Goal: Task Accomplishment & Management: Manage account settings

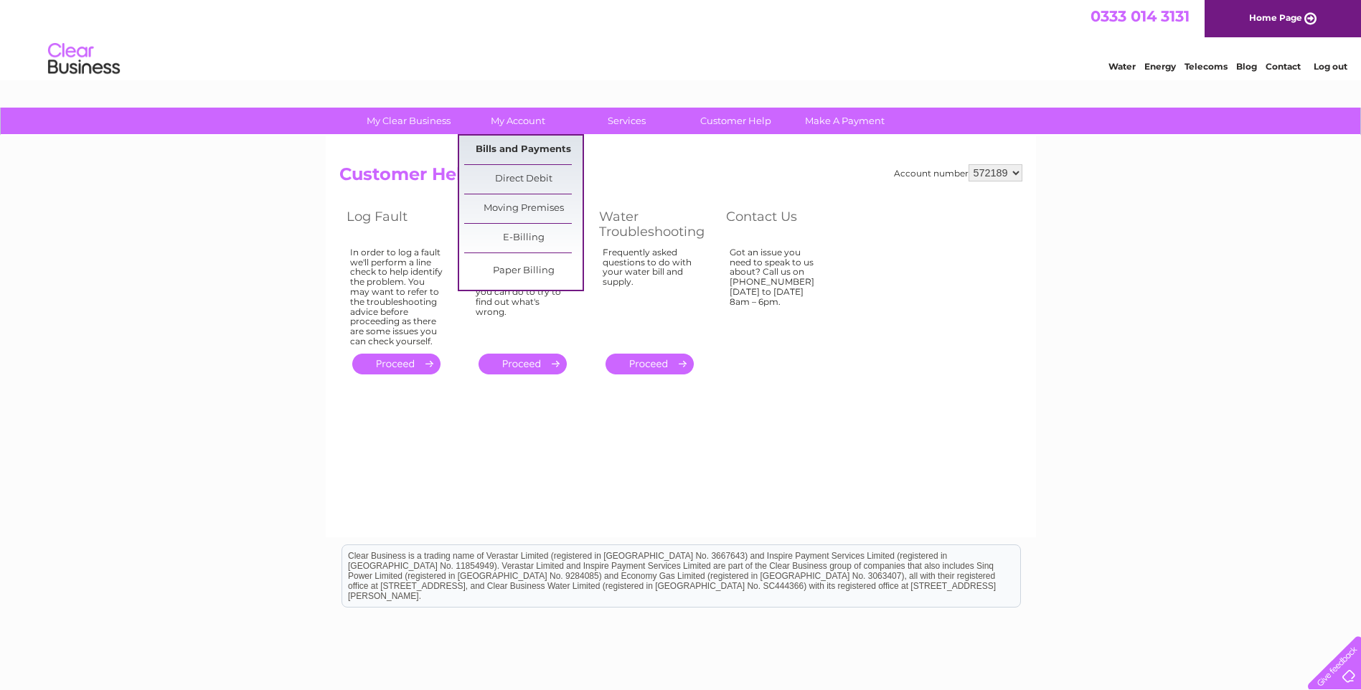
click at [496, 151] on link "Bills and Payments" at bounding box center [523, 150] width 118 height 29
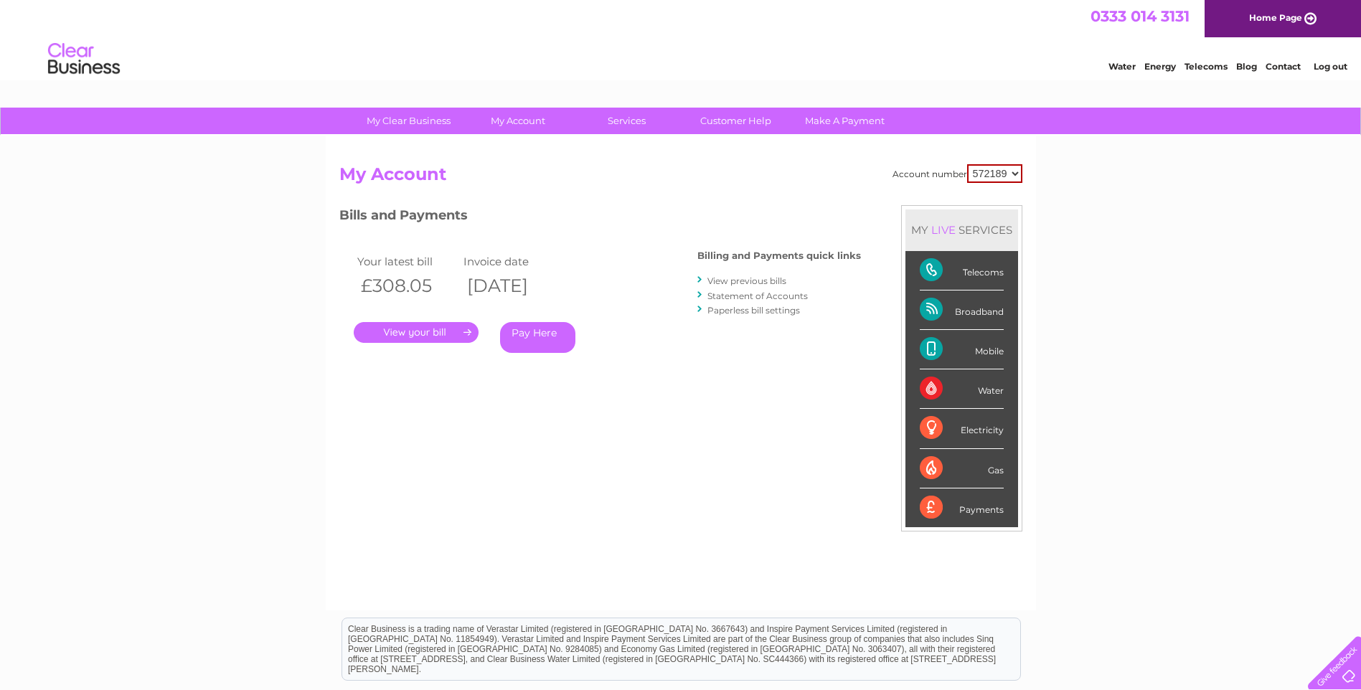
click at [713, 283] on link "View previous bills" at bounding box center [746, 280] width 79 height 11
